Goal: Navigation & Orientation: Find specific page/section

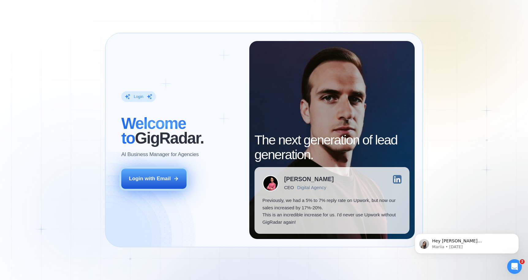
click at [151, 180] on div "Login with Email" at bounding box center [150, 178] width 42 height 7
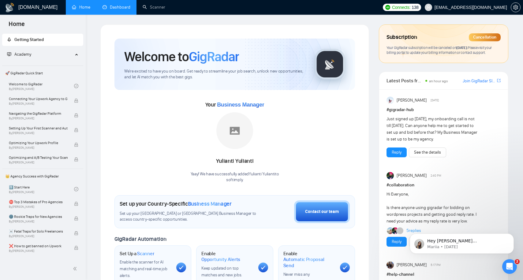
click at [123, 9] on link "Dashboard" at bounding box center [117, 7] width 28 height 5
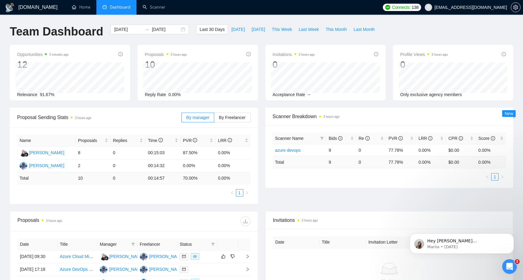
click at [313, 203] on div "Proposal Sending Stats 3 hours ago By manager By Freelancer Name Proposals Repl…" at bounding box center [261, 160] width 511 height 104
